Goal: Task Accomplishment & Management: Use online tool/utility

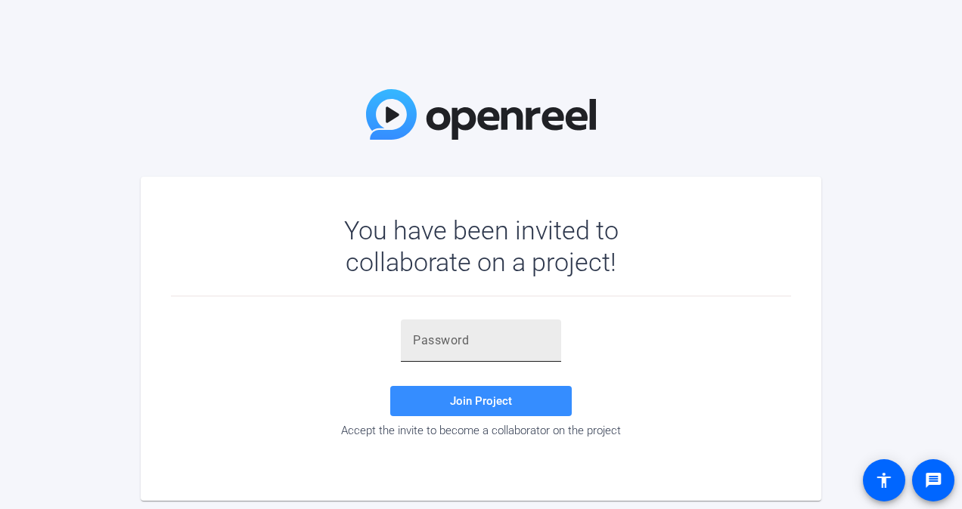
click at [437, 334] on input "text" at bounding box center [481, 341] width 136 height 18
paste input "tZz)L$"
type input "tZz)L$"
click at [458, 396] on span "Join Project" at bounding box center [481, 402] width 62 height 14
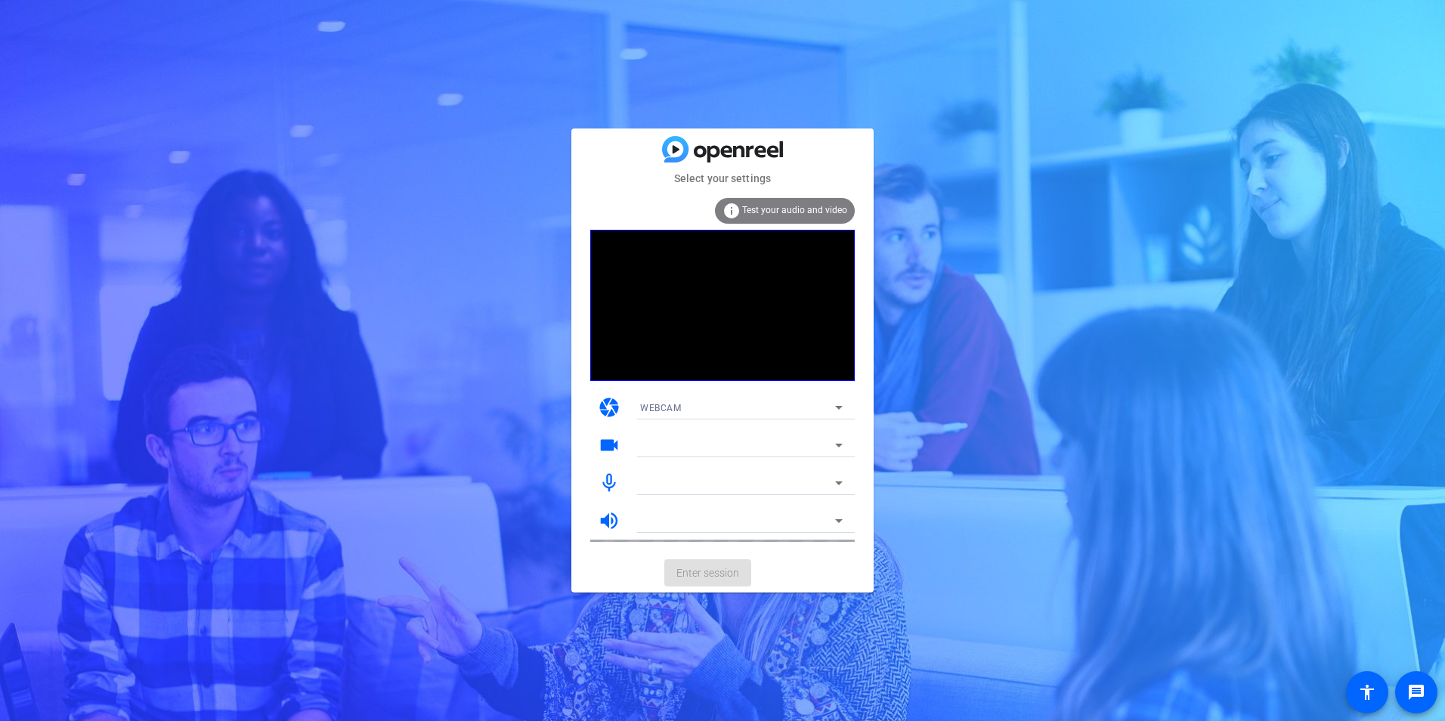
click at [831, 438] on icon at bounding box center [839, 445] width 18 height 18
click at [838, 442] on icon at bounding box center [839, 445] width 18 height 18
click at [835, 401] on icon at bounding box center [839, 407] width 18 height 18
click at [709, 441] on mat-option "WEBCAM" at bounding box center [741, 438] width 227 height 24
click at [686, 443] on div at bounding box center [737, 445] width 195 height 18
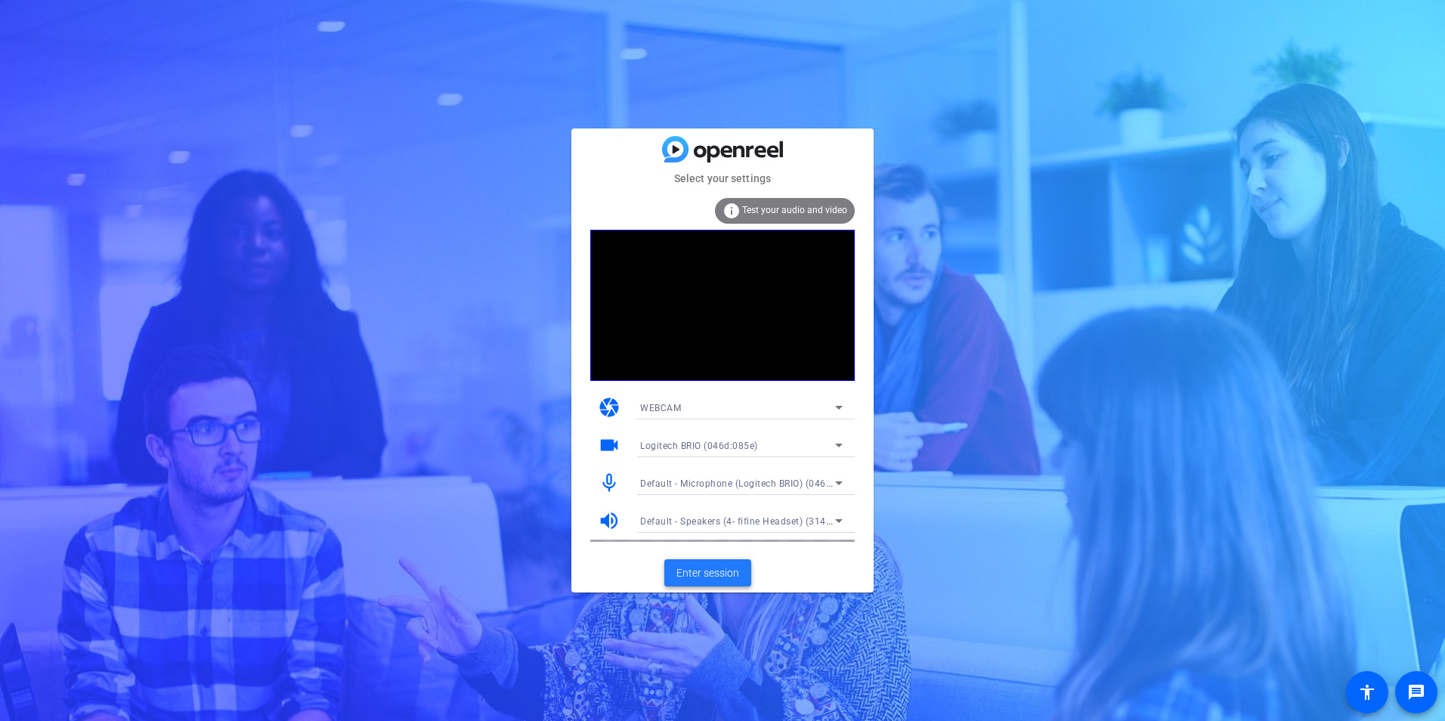
click at [713, 509] on span "Enter session" at bounding box center [708, 573] width 63 height 16
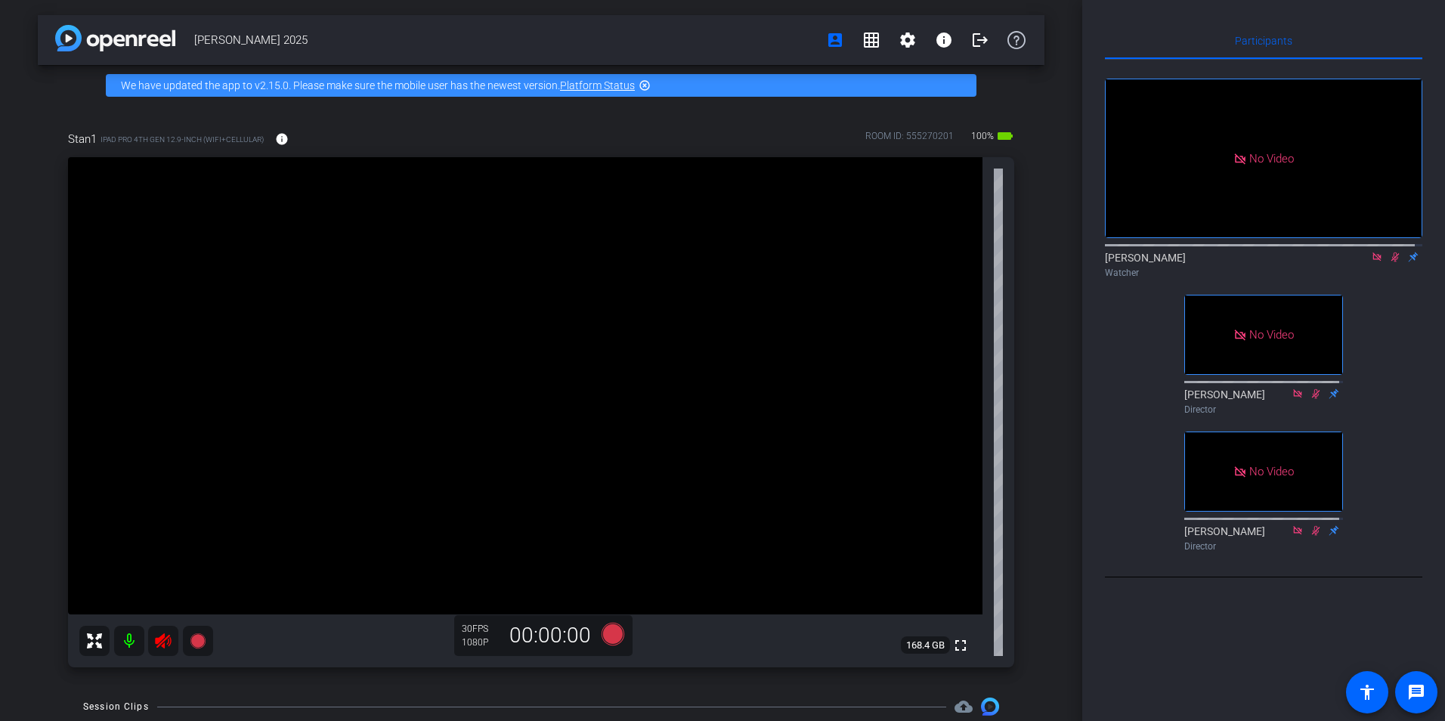
click at [129, 509] on div at bounding box center [146, 641] width 134 height 30
click at [961, 342] on div "No Video [PERSON_NAME] Watcher fullscreen [PERSON_NAME] Director fullscreen [PE…" at bounding box center [1263, 309] width 317 height 498
click at [961, 262] on icon at bounding box center [1395, 257] width 12 height 11
click at [961, 261] on icon at bounding box center [1377, 256] width 8 height 8
click at [961, 262] on icon at bounding box center [1377, 257] width 12 height 11
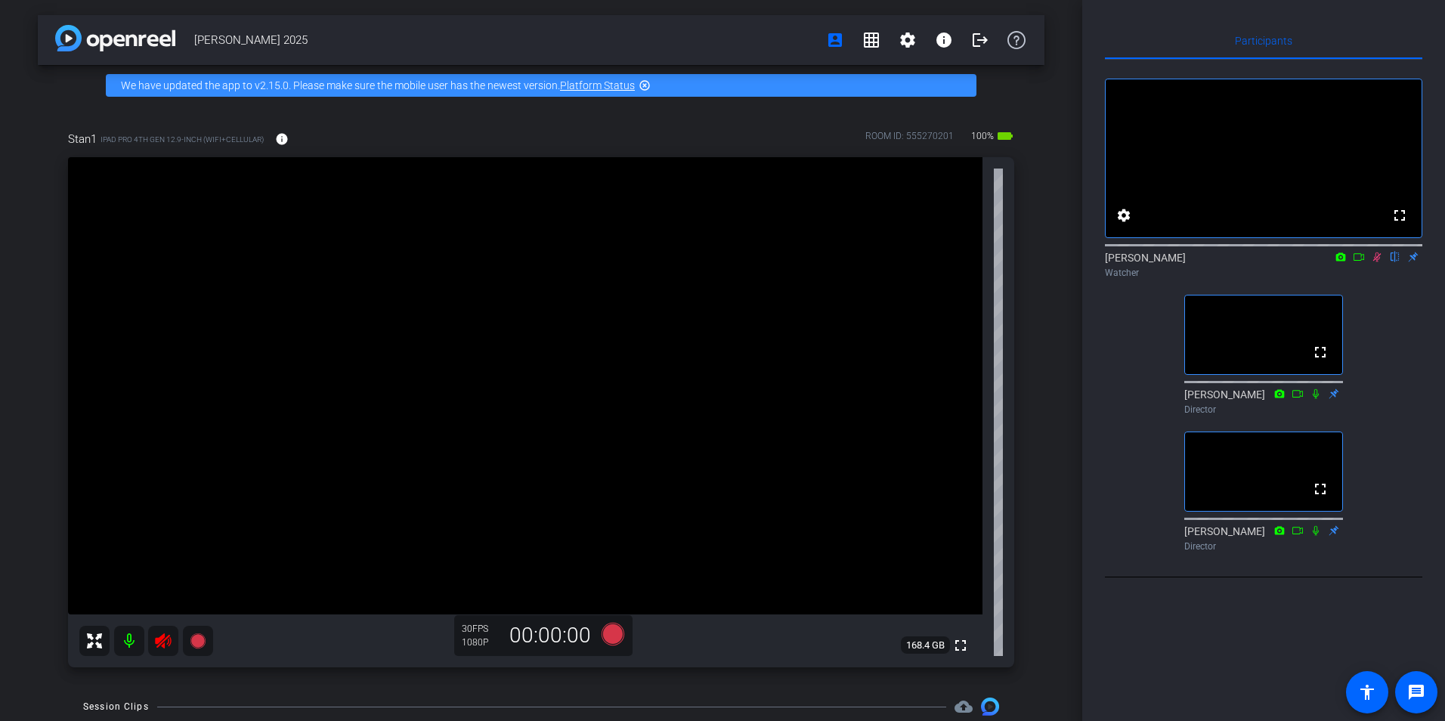
click at [961, 262] on icon at bounding box center [1377, 257] width 12 height 11
click at [961, 262] on icon at bounding box center [1359, 257] width 12 height 11
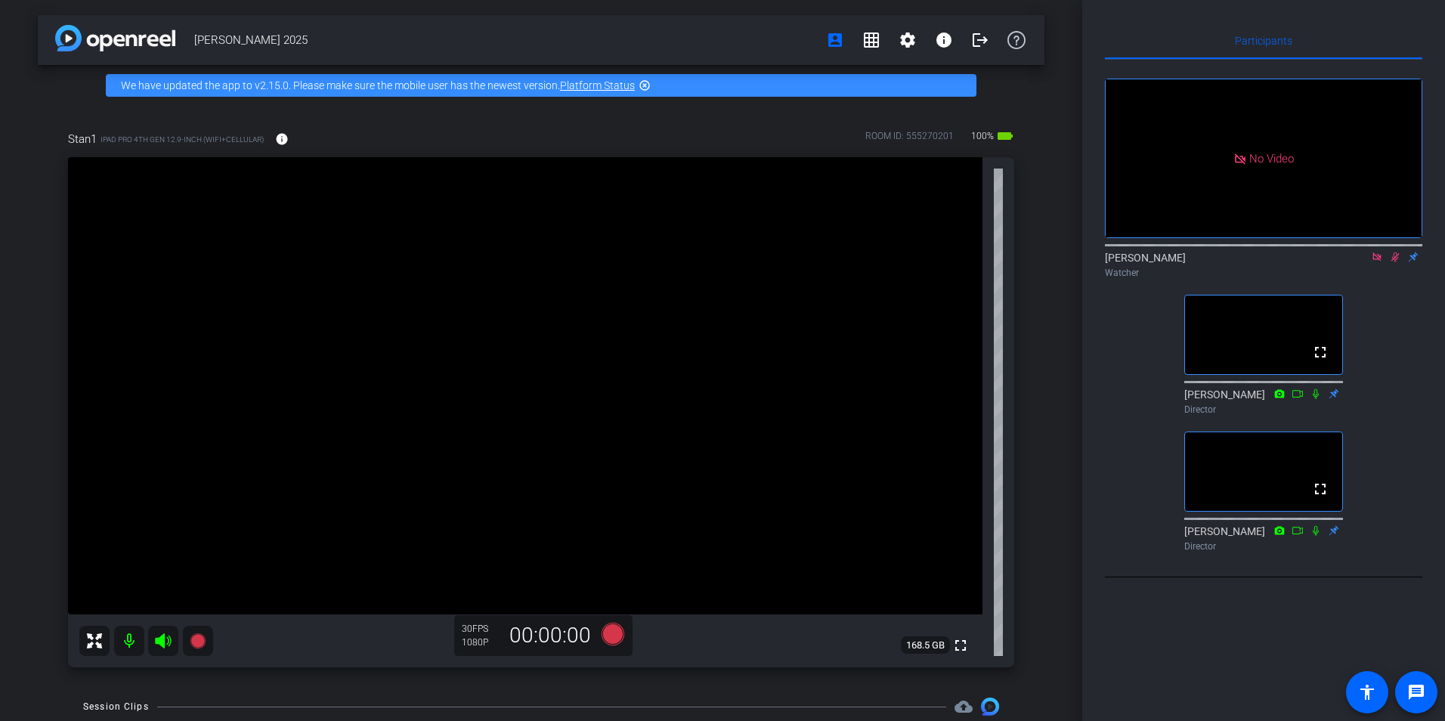
click at [961, 264] on mat-icon at bounding box center [1377, 257] width 18 height 14
click at [961, 262] on icon at bounding box center [1378, 257] width 8 height 10
click at [961, 262] on icon at bounding box center [1377, 257] width 6 height 10
click at [961, 262] on icon at bounding box center [1378, 257] width 8 height 10
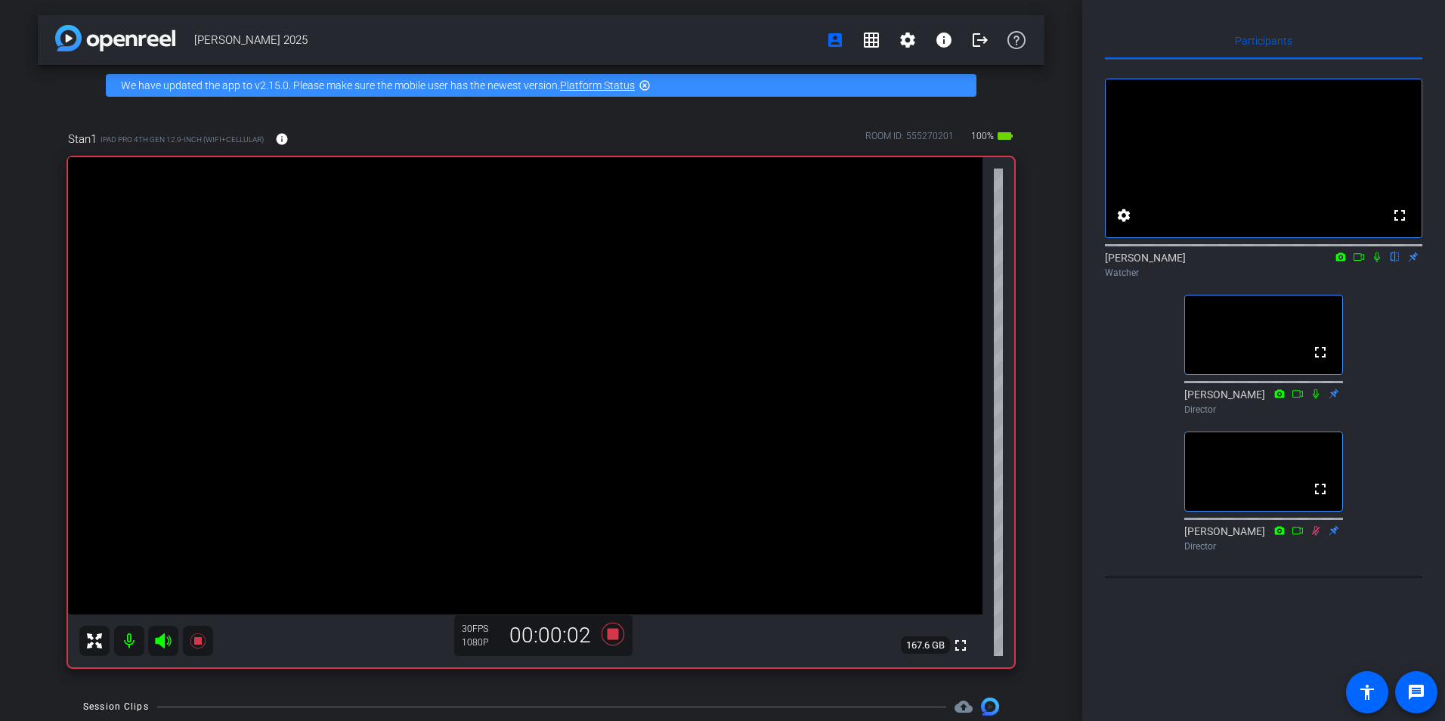
click at [961, 262] on icon at bounding box center [1377, 257] width 12 height 11
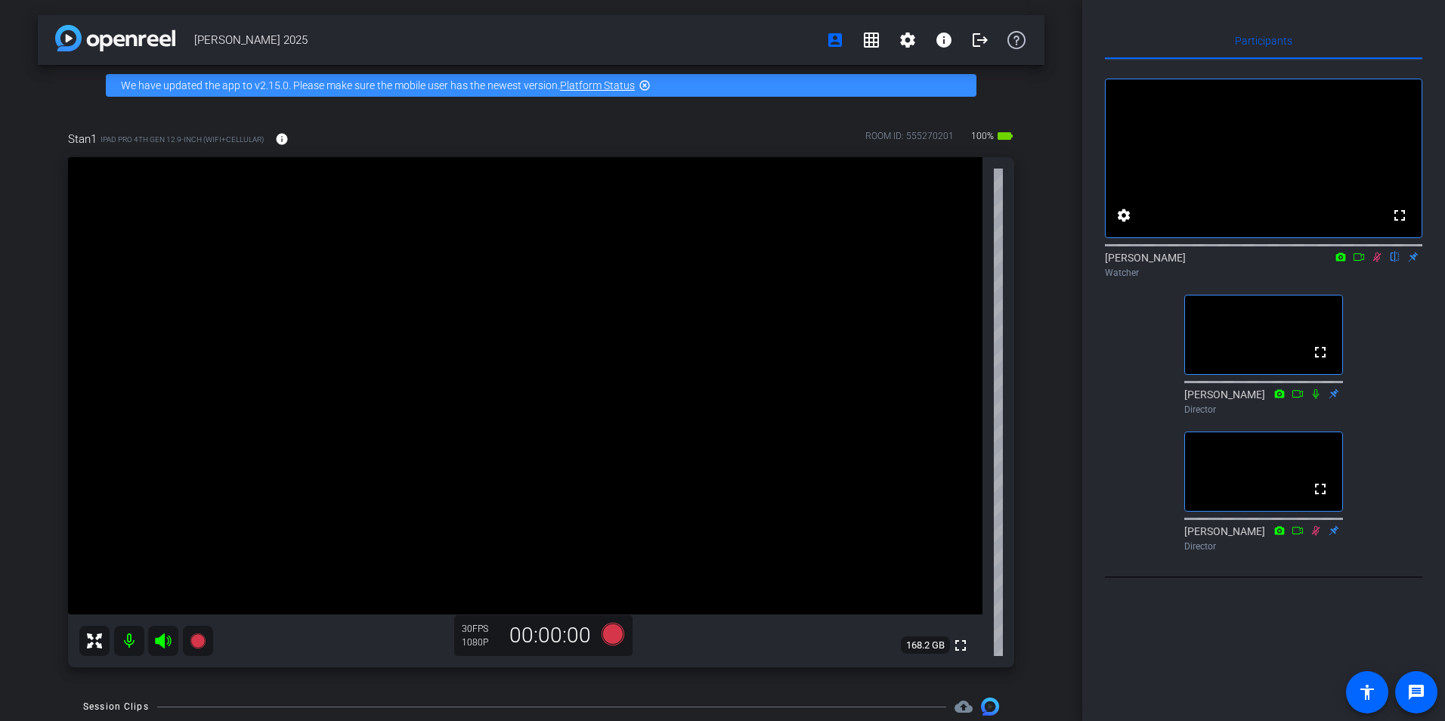
click at [961, 262] on icon at bounding box center [1377, 257] width 12 height 11
click at [961, 40] on mat-icon "logout" at bounding box center [980, 40] width 18 height 18
